Goal: Information Seeking & Learning: Learn about a topic

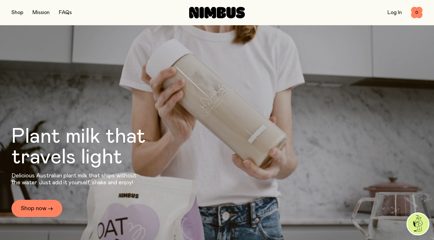
click at [16, 11] on button "button" at bounding box center [17, 13] width 12 height 8
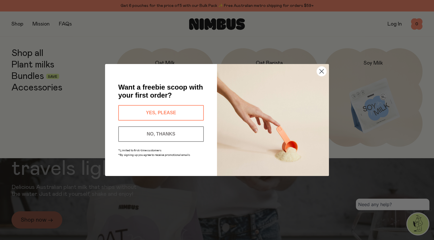
click at [313, 76] on img "POPUP Form" at bounding box center [273, 120] width 112 height 112
click at [322, 74] on circle "Close dialog" at bounding box center [321, 71] width 9 height 9
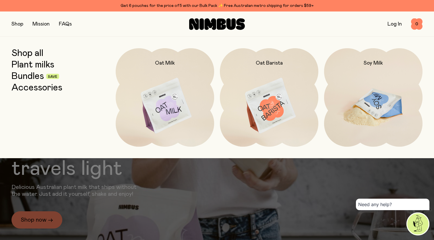
click at [361, 85] on img at bounding box center [373, 106] width 98 height 116
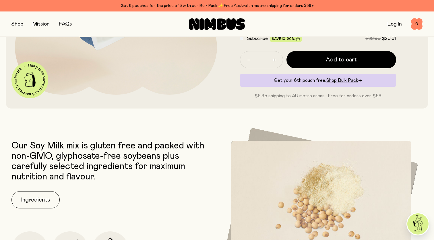
scroll to position [161, 0]
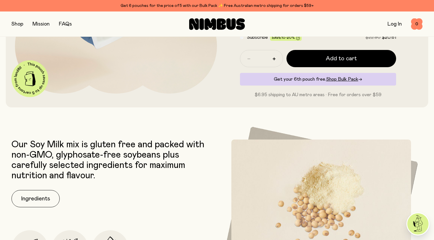
click at [26, 145] on p "Our Soy Milk mix is gluten free and packed with non-GMO, glyphosate-free soybea…" at bounding box center [112, 160] width 203 height 41
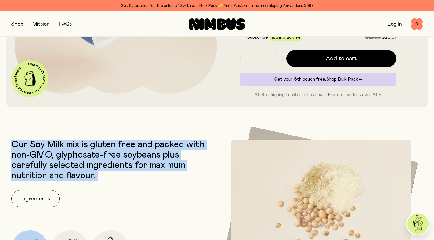
click at [26, 145] on p "Our Soy Milk mix is gluten free and packed with non-GMO, glyphosate-free soybea…" at bounding box center [112, 160] width 203 height 41
click at [22, 146] on p "Our Soy Milk mix is gluten free and packed with non-GMO, glyphosate-free soybea…" at bounding box center [112, 160] width 203 height 41
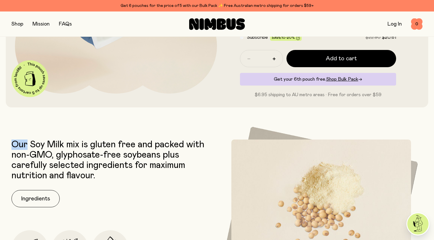
click at [22, 146] on p "Our Soy Milk mix is gluten free and packed with non-GMO, glyphosate-free soybea…" at bounding box center [112, 160] width 203 height 41
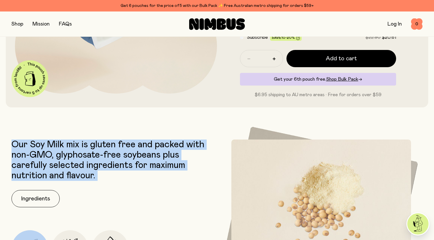
click at [22, 146] on p "Our Soy Milk mix is gluten free and packed with non-GMO, glyphosate-free soybea…" at bounding box center [112, 160] width 203 height 41
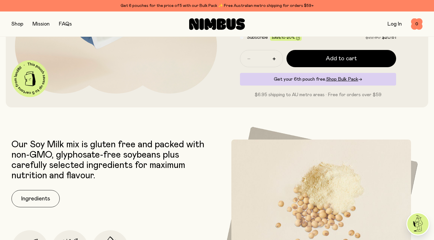
click at [45, 151] on p "Our Soy Milk mix is gluten free and packed with non-GMO, glyphosate-free soybea…" at bounding box center [112, 160] width 203 height 41
click at [15, 144] on p "Our Soy Milk mix is gluten free and packed with non-GMO, glyphosate-free soybea…" at bounding box center [112, 160] width 203 height 41
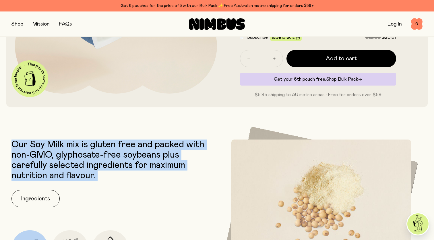
click at [15, 144] on p "Our Soy Milk mix is gluten free and packed with non-GMO, glyphosate-free soybea…" at bounding box center [112, 160] width 203 height 41
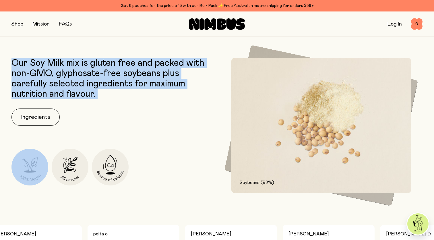
scroll to position [243, 0]
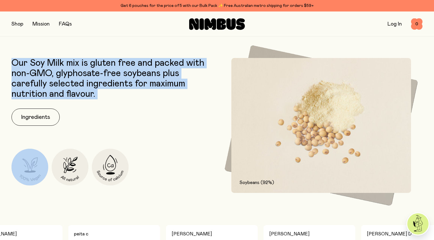
click at [64, 73] on p "Our Soy Milk mix is gluten free and packed with non-GMO, glyphosate-free soybea…" at bounding box center [112, 78] width 203 height 41
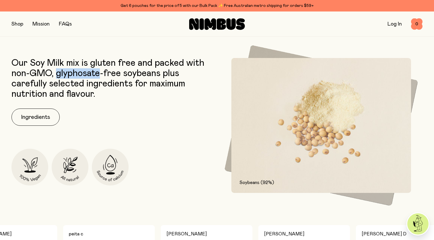
click at [64, 73] on p "Our Soy Milk mix is gluten free and packed with non-GMO, glyphosate-free soybea…" at bounding box center [112, 78] width 203 height 41
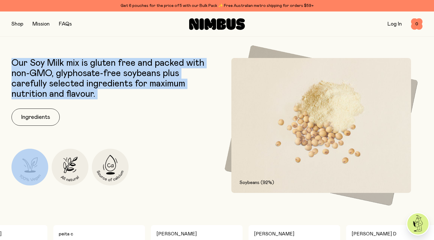
click at [64, 73] on p "Our Soy Milk mix is gluten free and packed with non-GMO, glyphosate-free soybea…" at bounding box center [112, 78] width 203 height 41
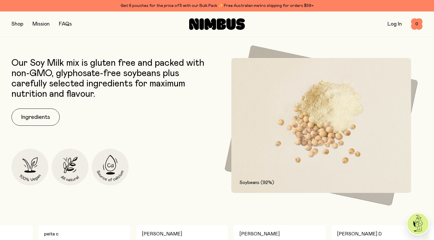
click at [97, 69] on p "Our Soy Milk mix is gluten free and packed with non-GMO, glyphosate-free soybea…" at bounding box center [112, 78] width 203 height 41
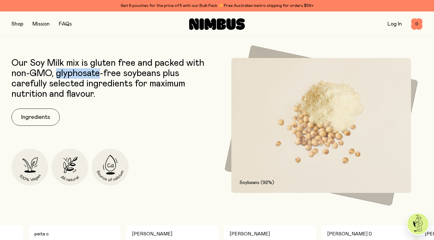
click at [97, 69] on p "Our Soy Milk mix is gluten free and packed with non-GMO, glyphosate-free soybea…" at bounding box center [112, 78] width 203 height 41
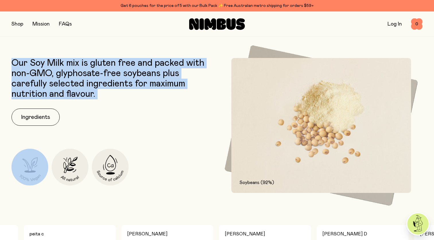
click at [97, 69] on p "Our Soy Milk mix is gluten free and packed with non-GMO, glyphosate-free soybea…" at bounding box center [112, 78] width 203 height 41
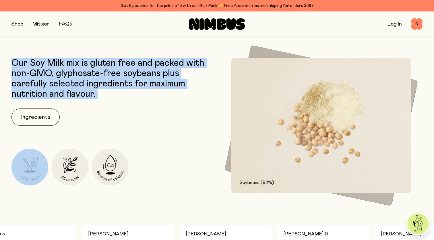
click at [102, 91] on p "Our Soy Milk mix is gluten free and packed with non-GMO, glyphosate-free soybea…" at bounding box center [112, 78] width 203 height 41
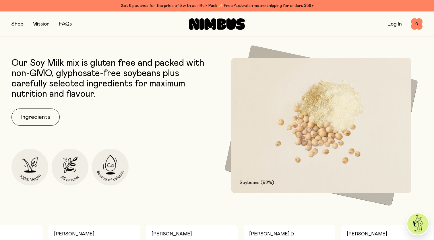
click at [100, 91] on p "Our Soy Milk mix is gluten free and packed with non-GMO, glyphosate-free soybea…" at bounding box center [112, 78] width 203 height 41
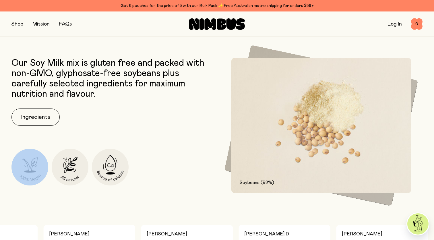
click at [100, 91] on p "Our Soy Milk mix is gluten free and packed with non-GMO, glyphosate-free soybea…" at bounding box center [112, 78] width 203 height 41
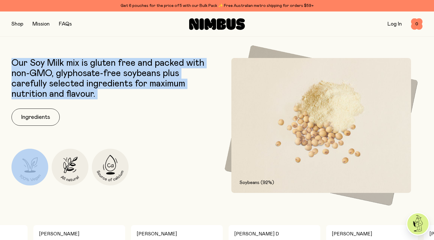
click at [100, 91] on p "Our Soy Milk mix is gluten free and packed with non-GMO, glyphosate-free soybea…" at bounding box center [112, 78] width 203 height 41
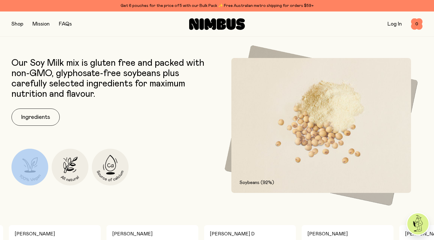
click at [100, 91] on p "Our Soy Milk mix is gluten free and packed with non-GMO, glyphosate-free soybea…" at bounding box center [112, 78] width 203 height 41
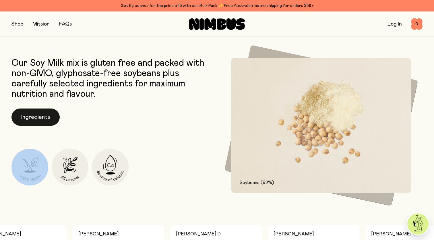
click at [40, 116] on button "Ingredients" at bounding box center [35, 117] width 48 height 17
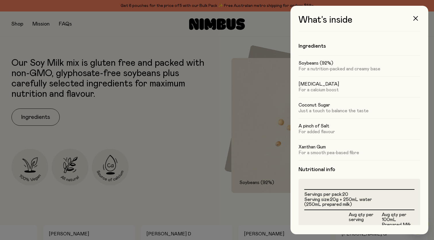
click at [337, 71] on p "For a nutrition-packed and creamy base" at bounding box center [360, 69] width 122 height 6
click at [331, 91] on p "For a calcium boost" at bounding box center [360, 90] width 122 height 6
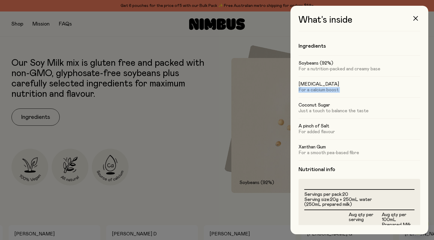
click at [331, 91] on p "For a calcium boost" at bounding box center [360, 90] width 122 height 6
click at [332, 113] on p "Just a touch to balance the taste" at bounding box center [360, 111] width 122 height 6
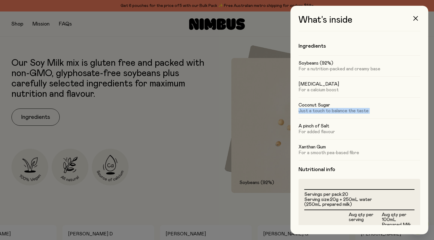
click at [332, 113] on p "Just a touch to balance the taste" at bounding box center [360, 111] width 122 height 6
click at [332, 139] on div "A pinch of Salt For added flavour" at bounding box center [360, 128] width 122 height 21
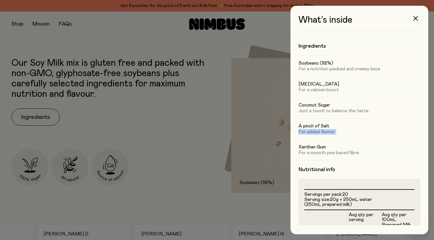
click at [332, 139] on div "A pinch of Salt For added flavour" at bounding box center [360, 128] width 122 height 21
click at [334, 205] on span "20g + 250mL water (250mL prepared milk)" at bounding box center [338, 202] width 68 height 10
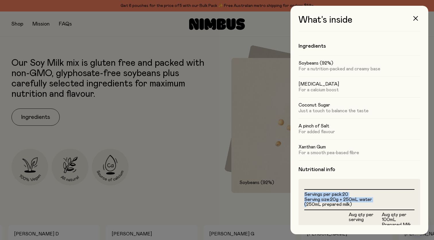
click at [334, 205] on span "20g + 250mL water (250mL prepared milk)" at bounding box center [338, 202] width 68 height 10
click at [349, 200] on span "20g + 250mL water (250mL prepared milk)" at bounding box center [338, 202] width 68 height 10
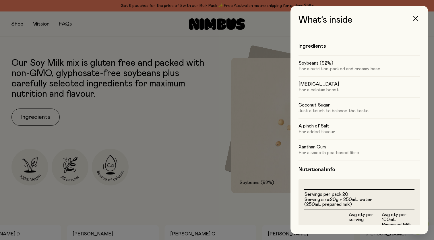
click at [337, 202] on span "20g + 250mL water (250mL prepared milk)" at bounding box center [338, 202] width 68 height 10
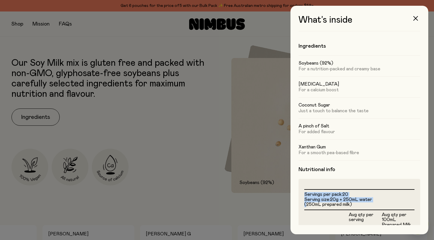
click at [354, 202] on li "Serving size: 20g + 250mL water (250mL prepared milk)" at bounding box center [359, 202] width 110 height 10
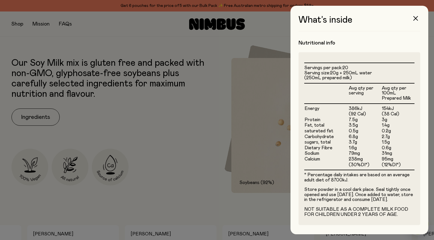
scroll to position [127, 0]
click at [359, 111] on td "(92 Cal)" at bounding box center [364, 114] width 33 height 6
click at [384, 111] on td "(38 Cal)" at bounding box center [397, 114] width 33 height 6
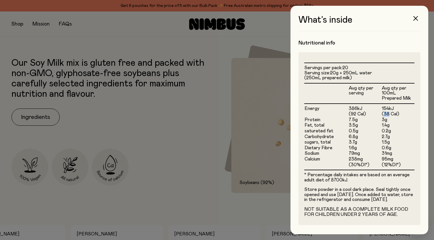
click at [384, 111] on td "(38 Cal)" at bounding box center [397, 114] width 33 height 6
click at [358, 117] on td "7.5g" at bounding box center [364, 120] width 33 height 6
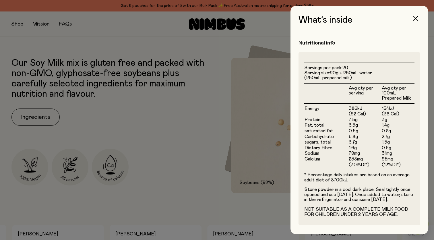
click at [366, 134] on td "6.8g" at bounding box center [364, 137] width 33 height 6
click at [417, 19] on icon "button" at bounding box center [415, 18] width 5 height 5
